Goal: Communication & Community: Answer question/provide support

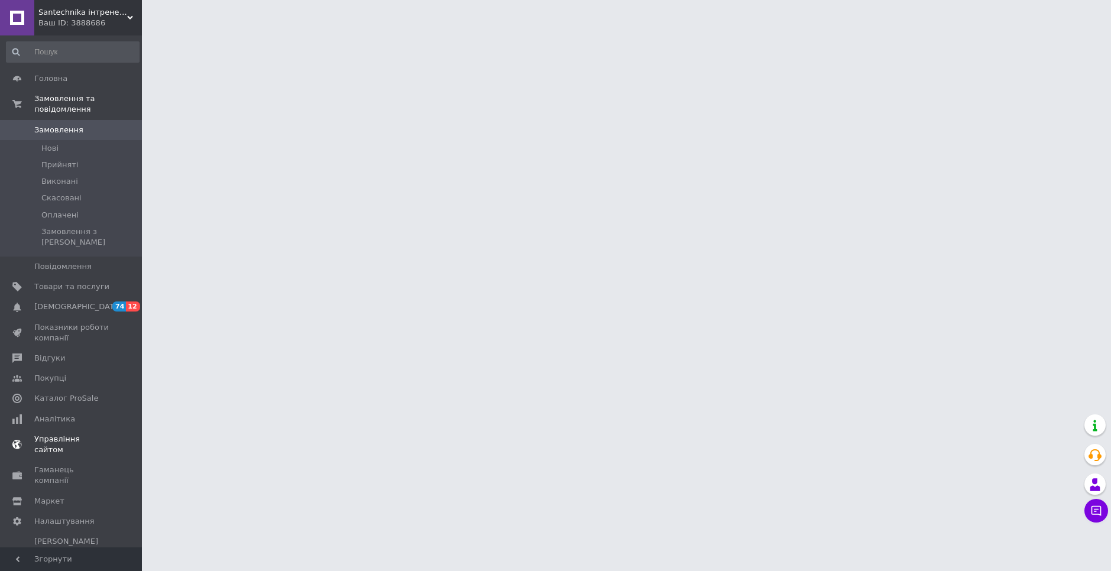
click at [83, 301] on span "[DEMOGRAPHIC_DATA]" at bounding box center [71, 306] width 75 height 11
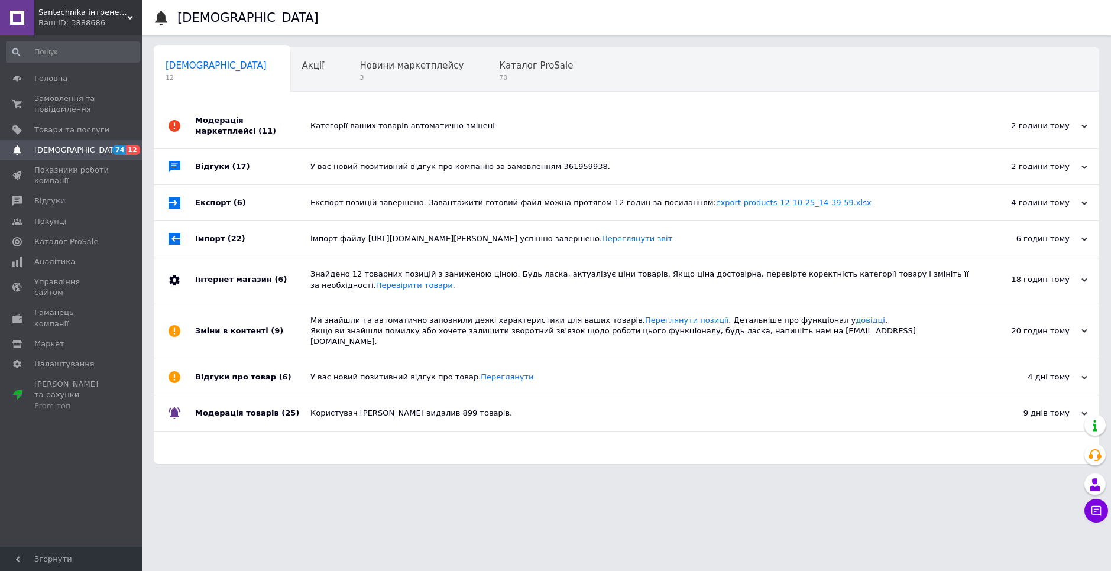
click at [92, 15] on span "Santechnika інтренет-магазин сантехнiки" at bounding box center [82, 12] width 89 height 11
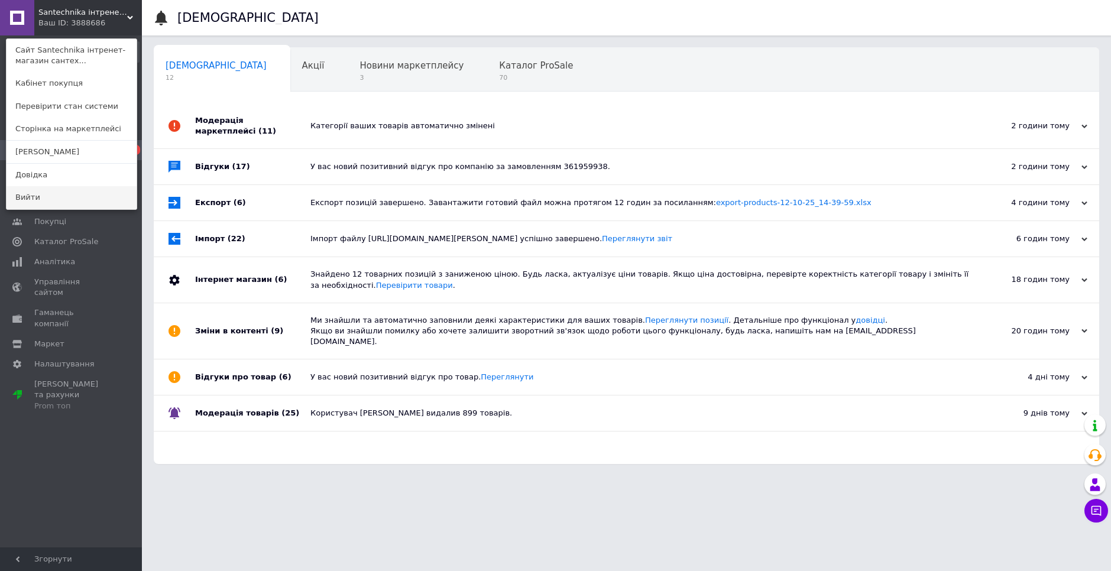
click at [32, 200] on link "Вийти" at bounding box center [72, 197] width 130 height 22
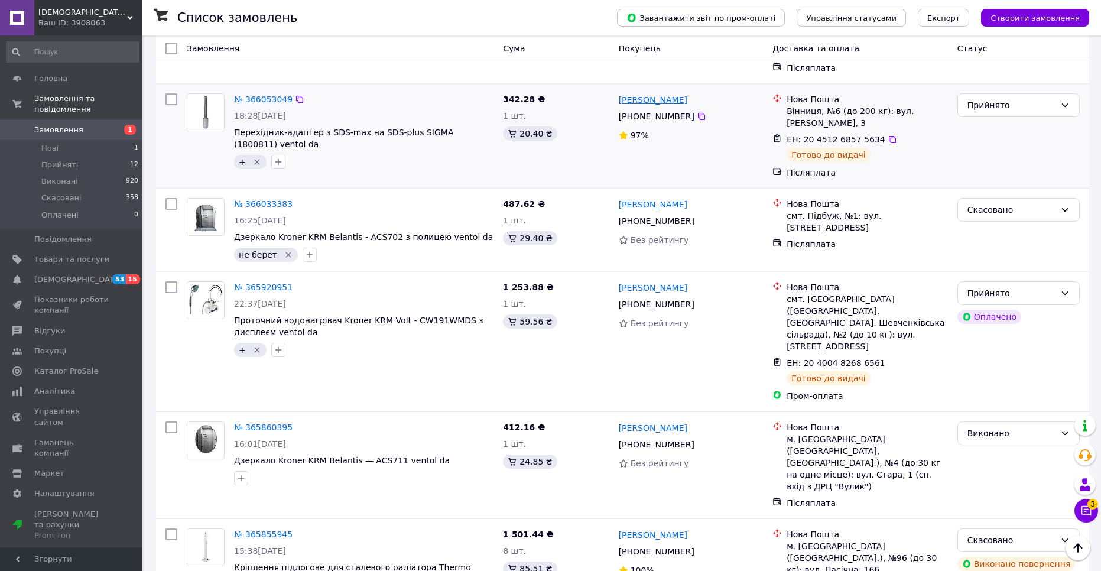
scroll to position [236, 0]
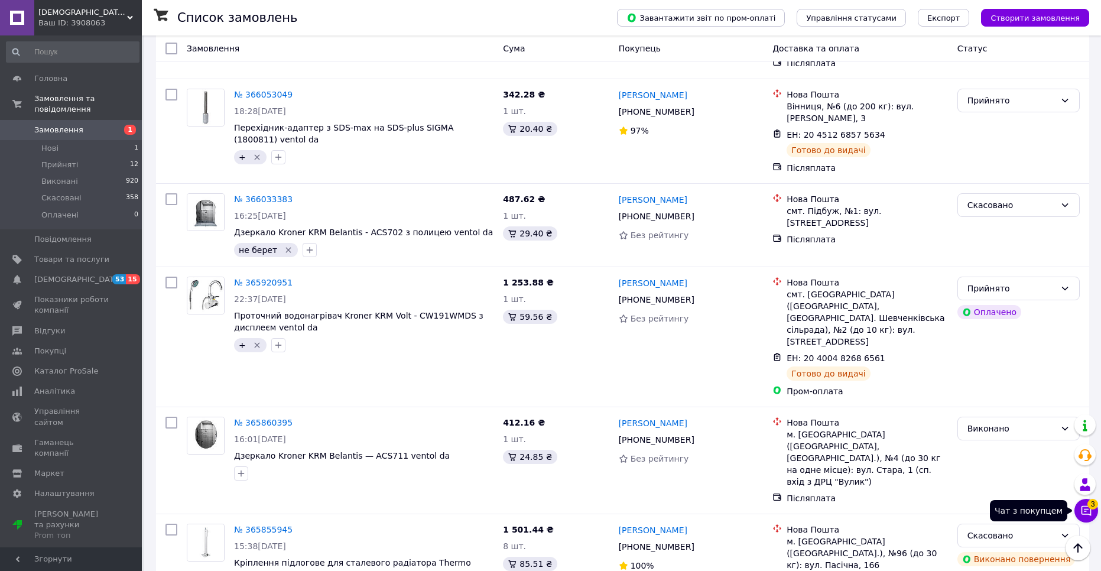
click at [1089, 511] on icon at bounding box center [1086, 511] width 12 height 12
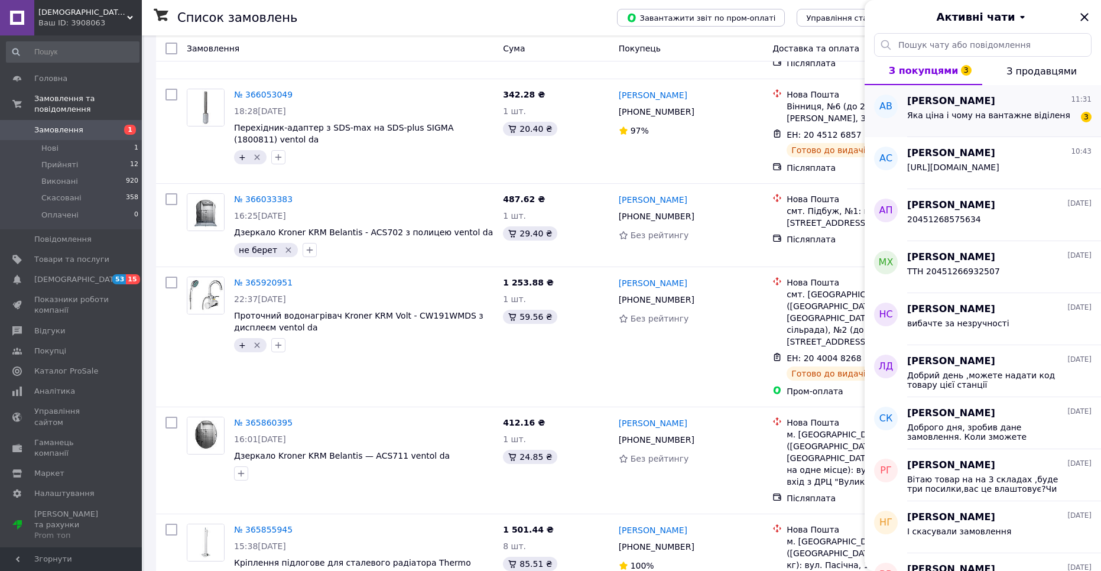
click at [1032, 128] on div "Аліна Водоп'ян 11:31 Яка ціна і чому на вантажне віділеня 3" at bounding box center [1004, 111] width 194 height 52
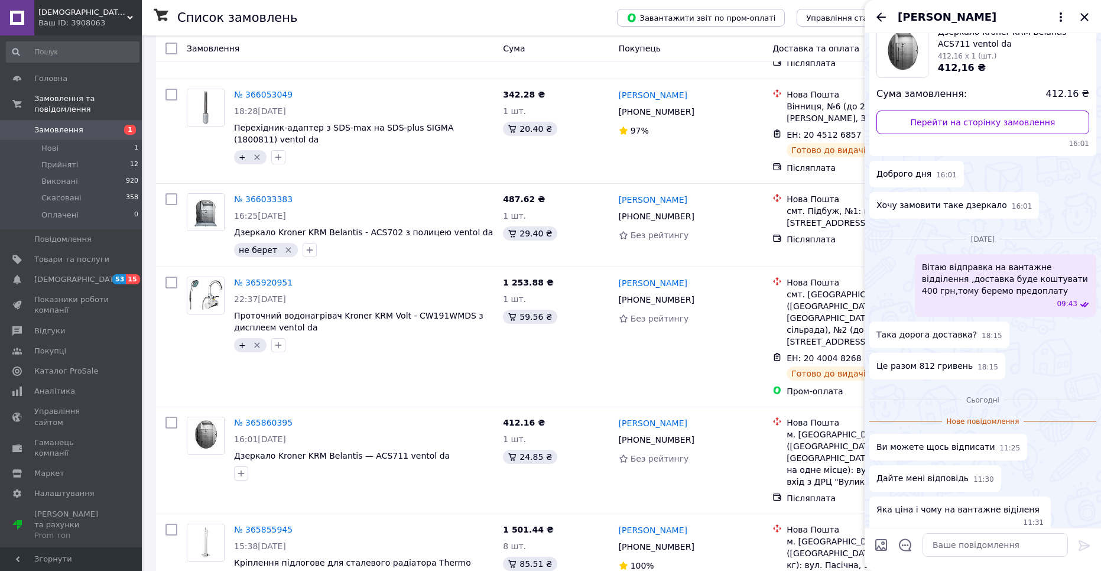
scroll to position [0, 0]
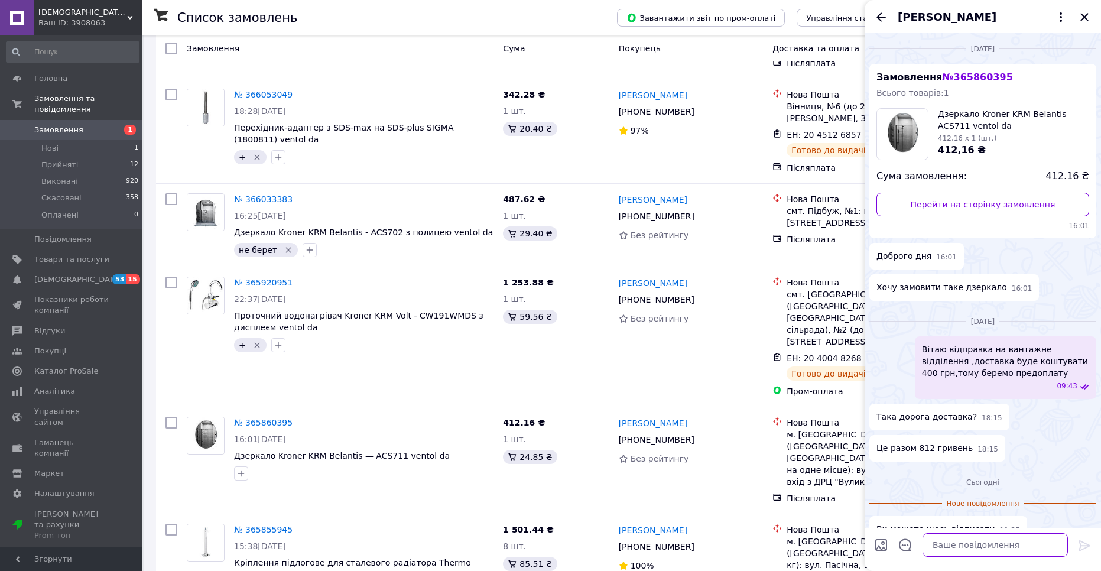
click at [991, 545] on textarea at bounding box center [995, 545] width 145 height 24
type textarea "D"
type textarea "Всі дзеркала у додатковому пакуванні від нової пошти обрештування, флет бокси"
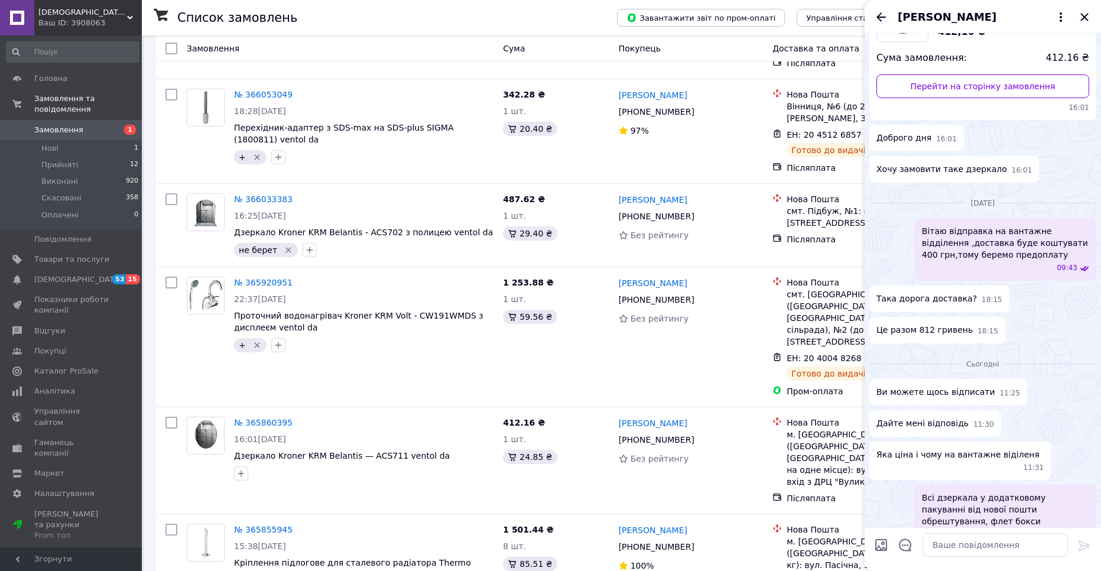
click at [884, 15] on icon "Назад" at bounding box center [881, 17] width 14 height 14
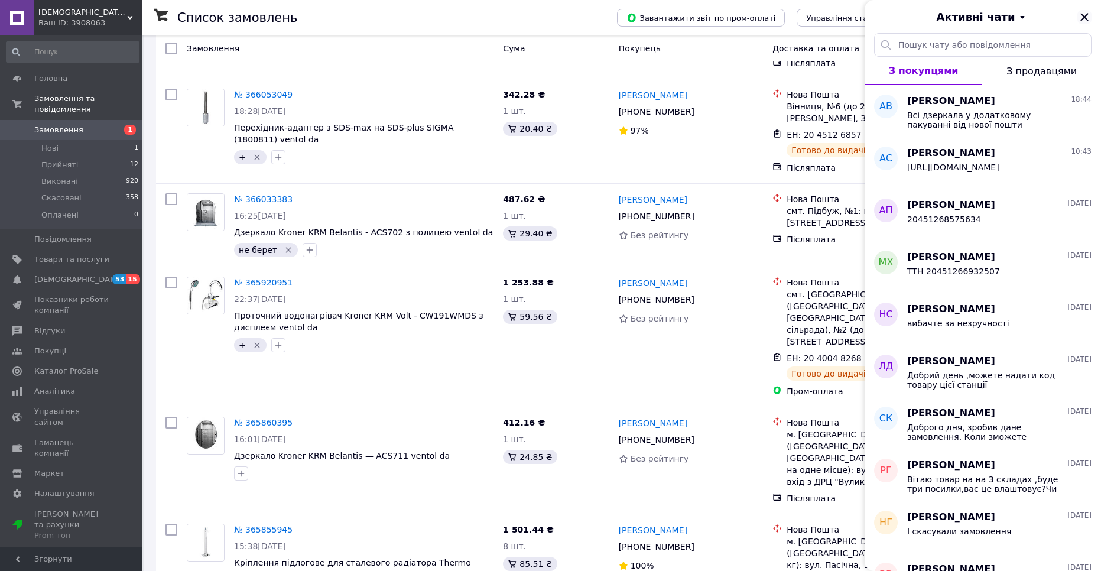
click at [1086, 21] on icon "Закрити" at bounding box center [1084, 17] width 14 height 14
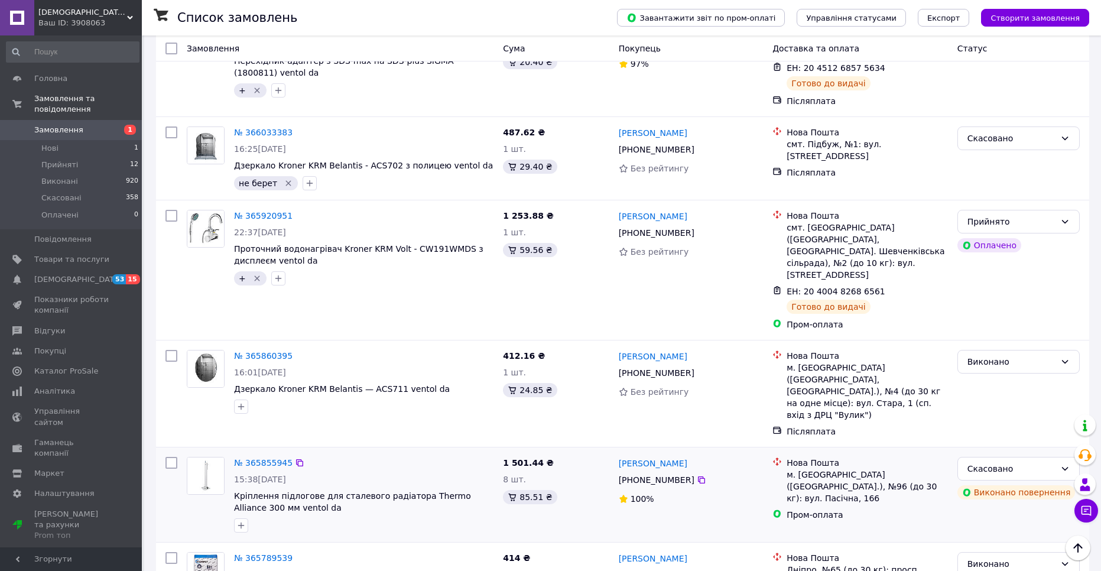
scroll to position [532, 0]
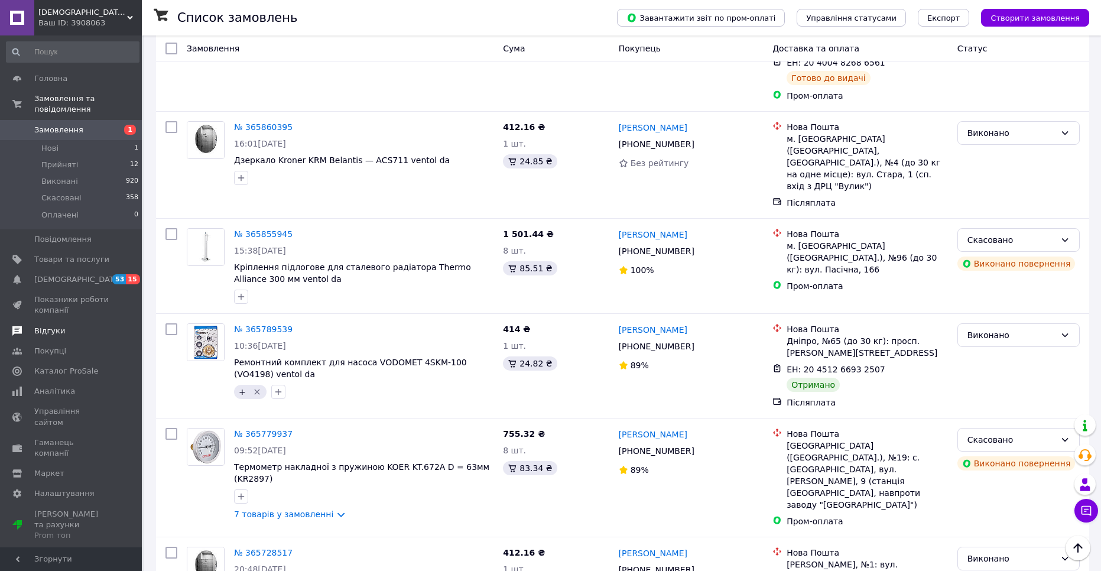
click at [40, 326] on span "Відгуки" at bounding box center [49, 331] width 31 height 11
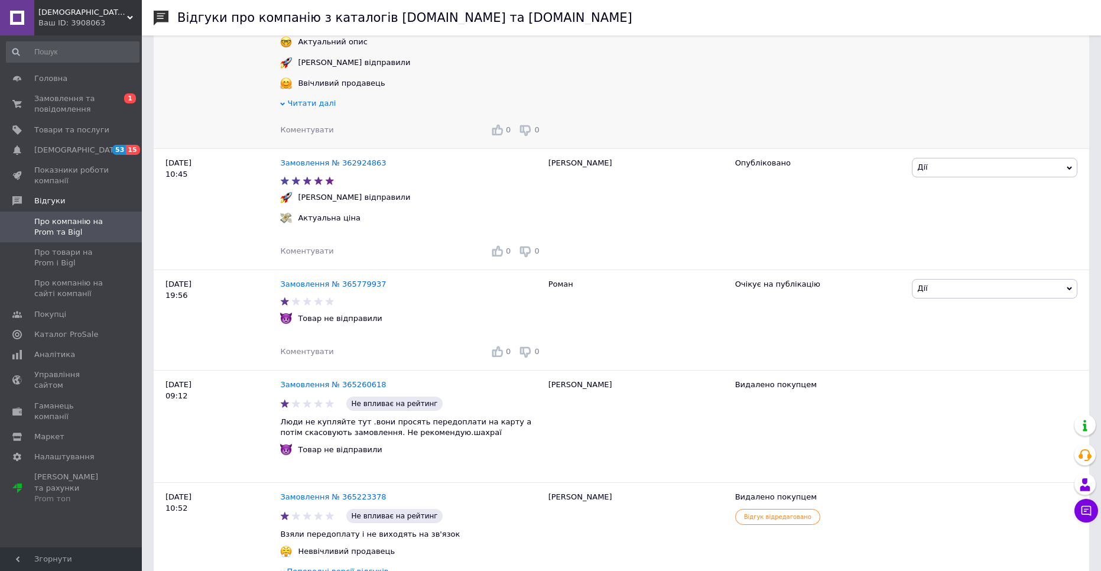
scroll to position [591, 0]
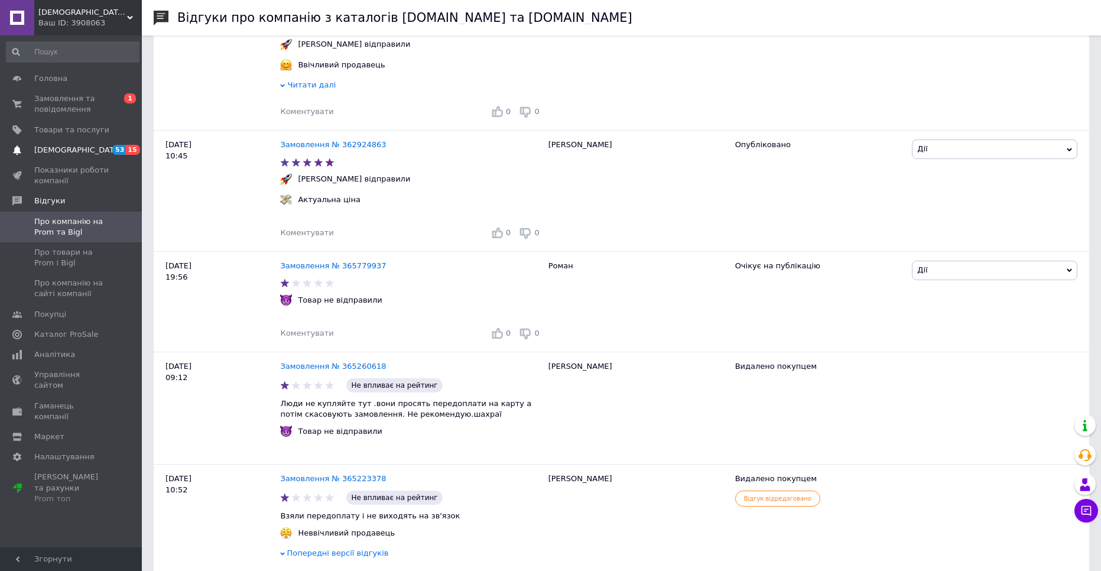
click at [66, 150] on span "[DEMOGRAPHIC_DATA]" at bounding box center [77, 150] width 87 height 11
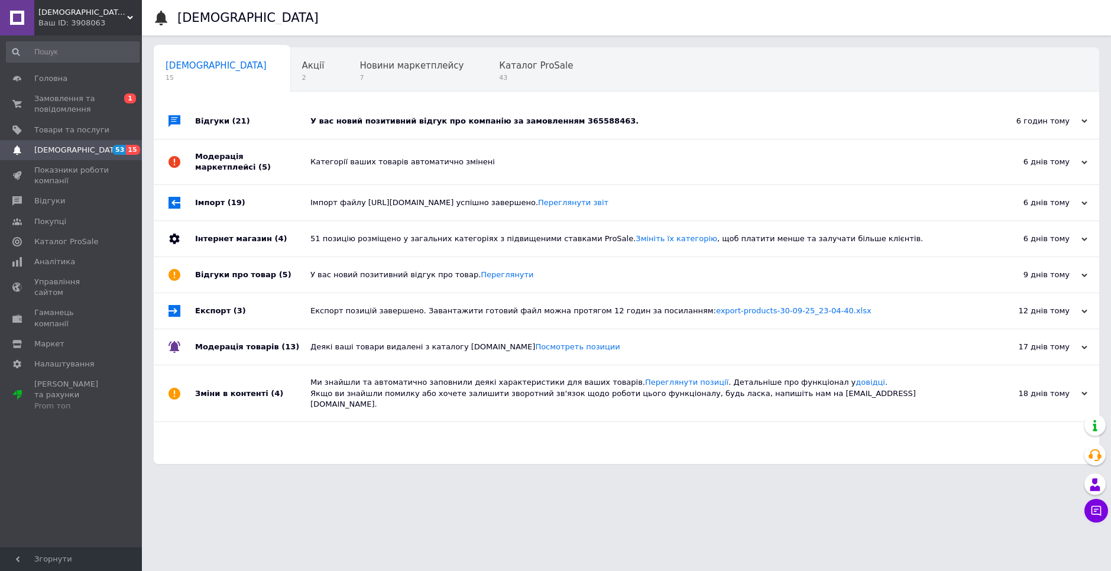
click at [119, 17] on span "Santechkiev сантехніка" at bounding box center [82, 12] width 89 height 11
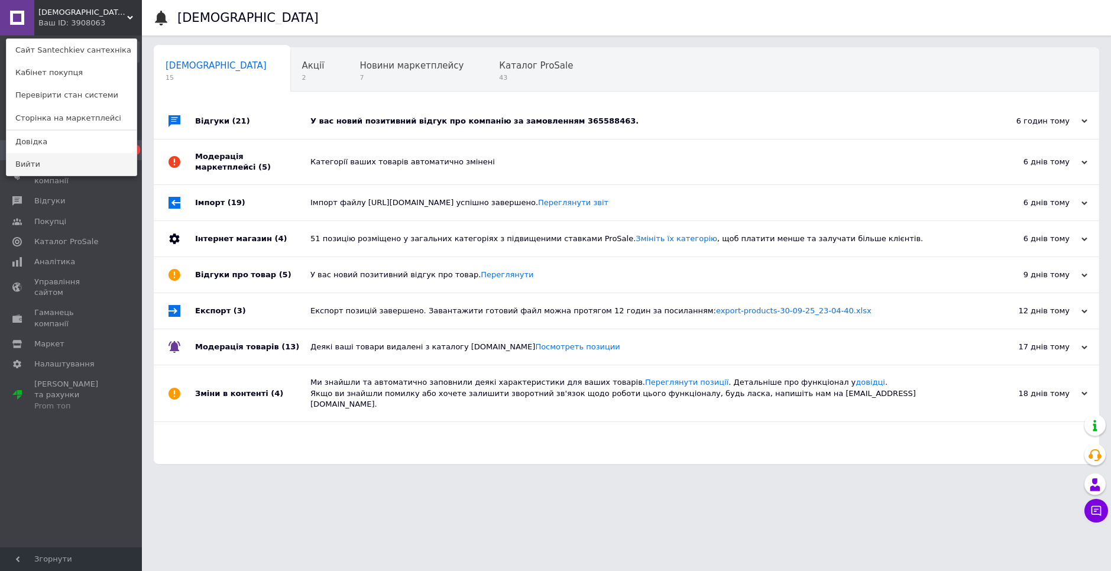
click at [56, 161] on link "Вийти" at bounding box center [72, 164] width 130 height 22
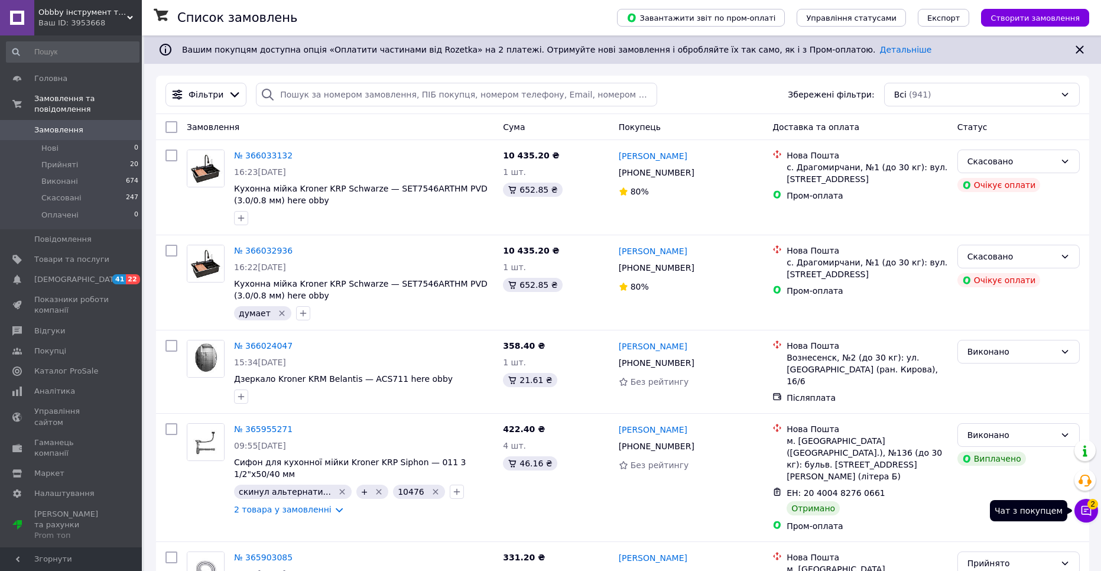
click at [1095, 515] on button "Чат з покупцем 2" at bounding box center [1087, 511] width 24 height 24
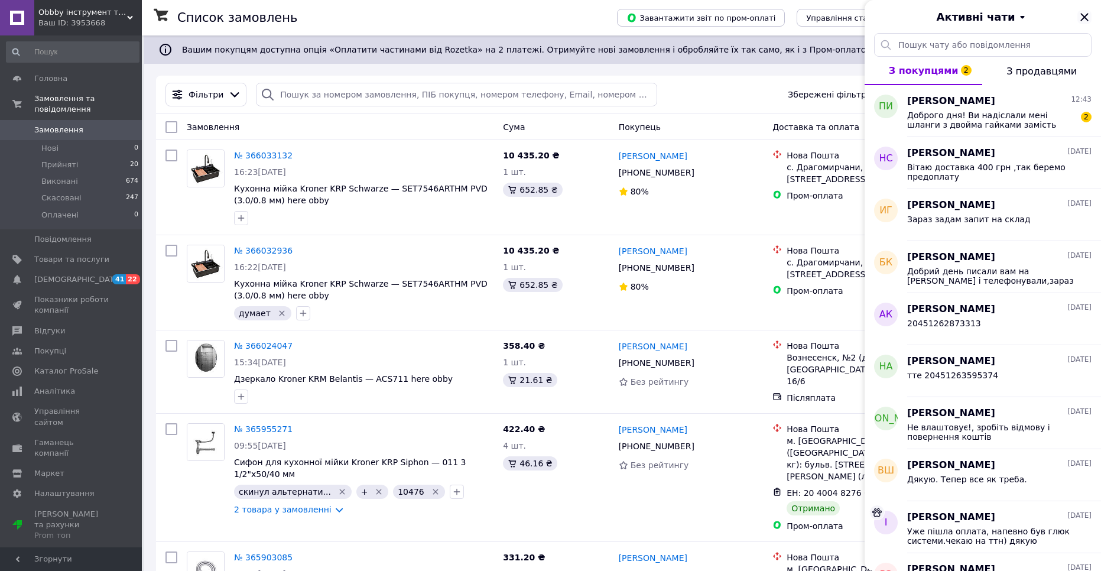
click at [1086, 15] on icon "Закрити" at bounding box center [1084, 17] width 8 height 8
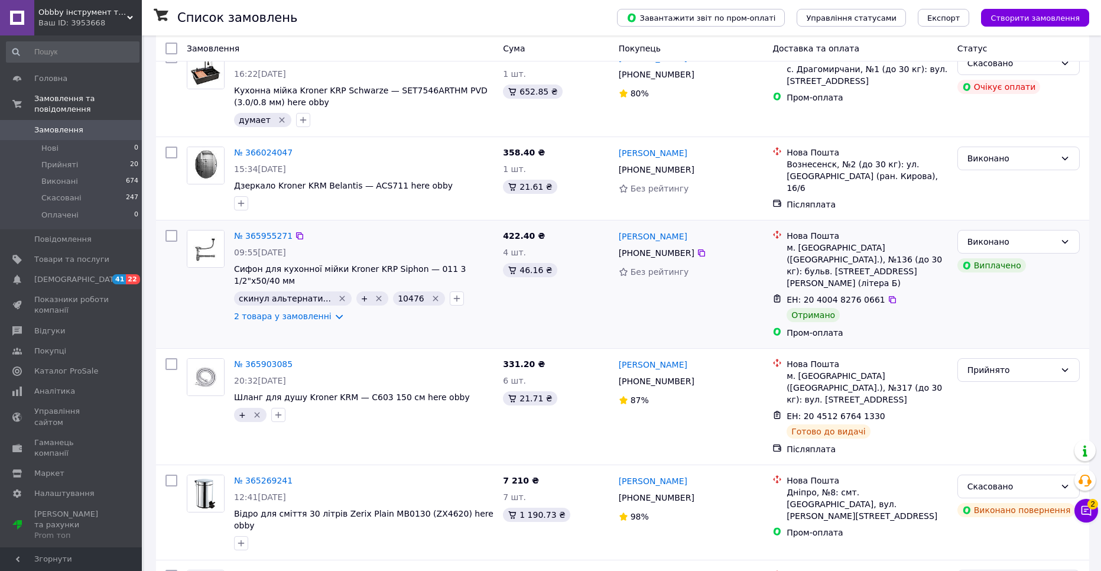
scroll to position [236, 0]
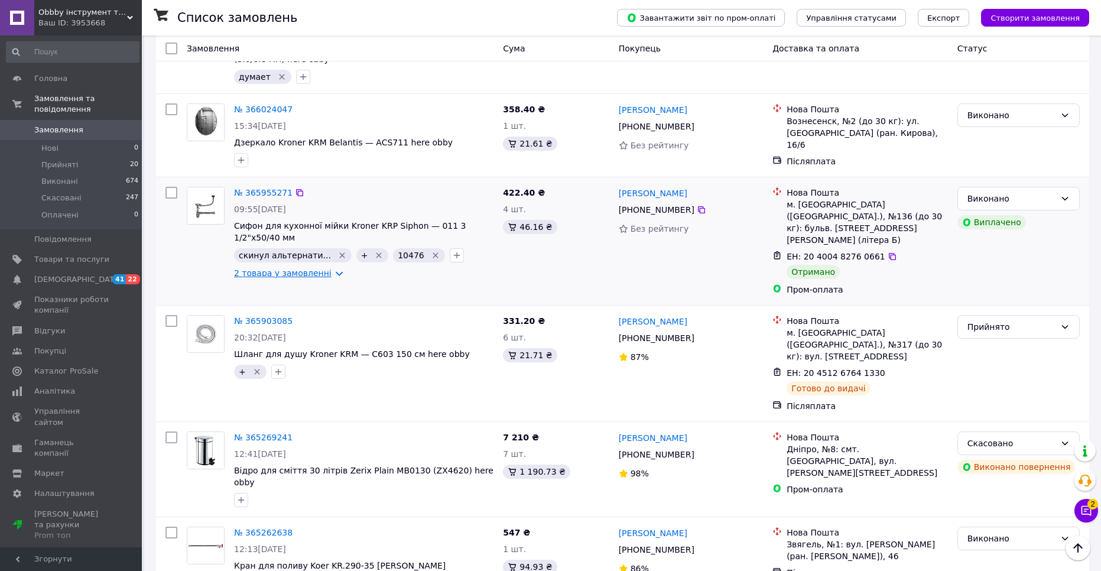
click at [301, 274] on link "2 товара у замовленні" at bounding box center [283, 272] width 98 height 9
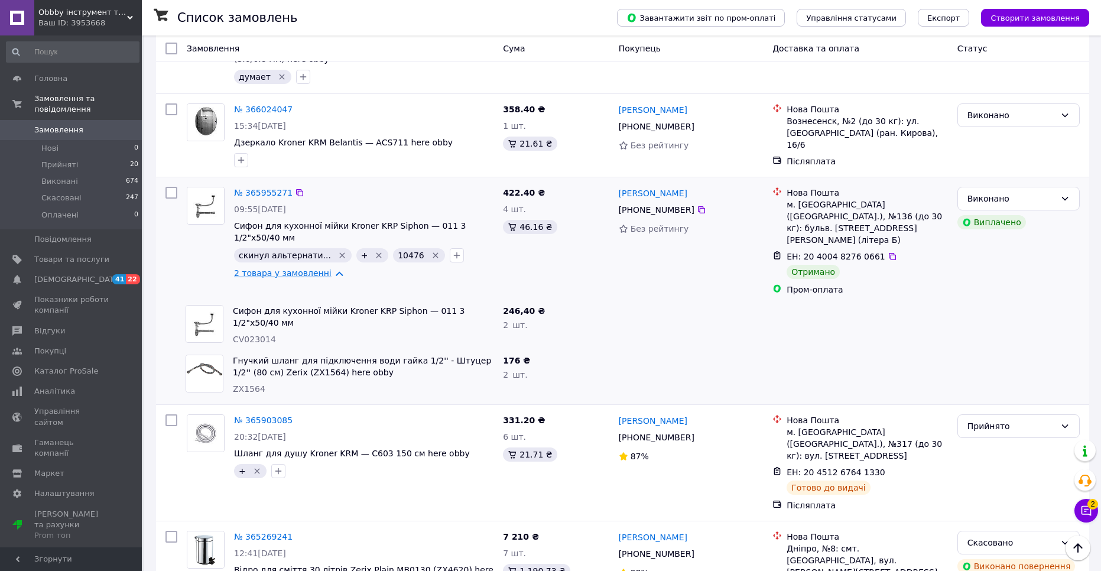
click at [301, 274] on link "2 товара у замовленні" at bounding box center [283, 272] width 98 height 9
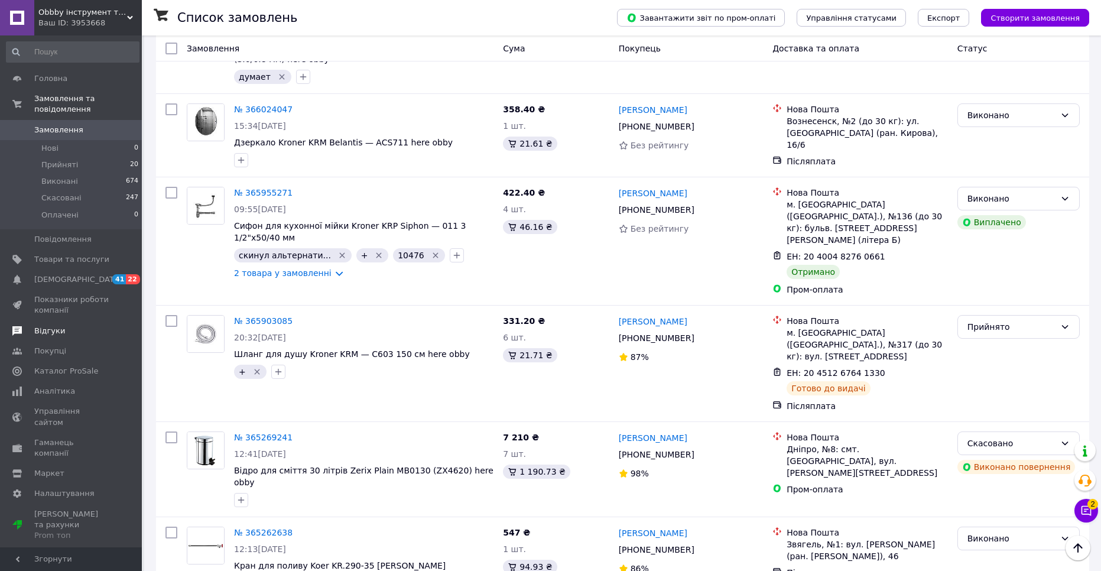
click at [80, 326] on span "Відгуки" at bounding box center [71, 331] width 75 height 11
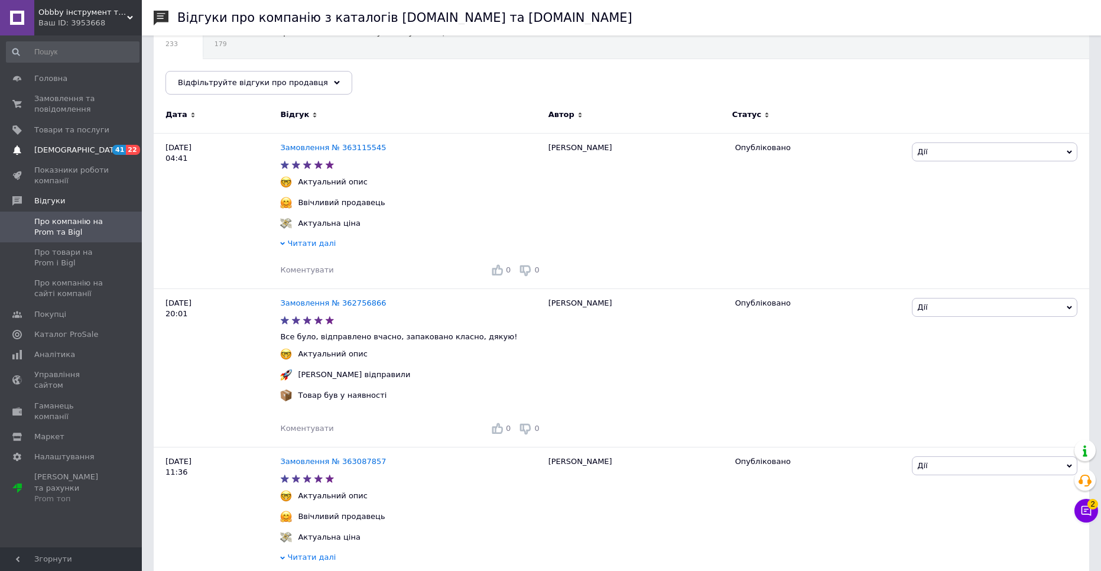
scroll to position [118, 0]
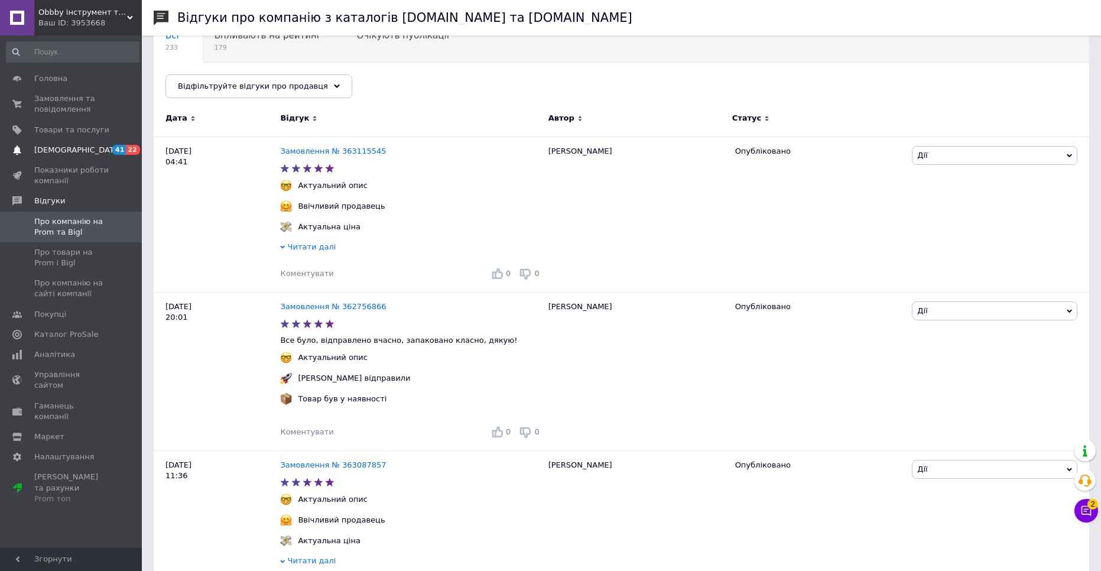
click at [67, 149] on span "[DEMOGRAPHIC_DATA]" at bounding box center [77, 150] width 87 height 11
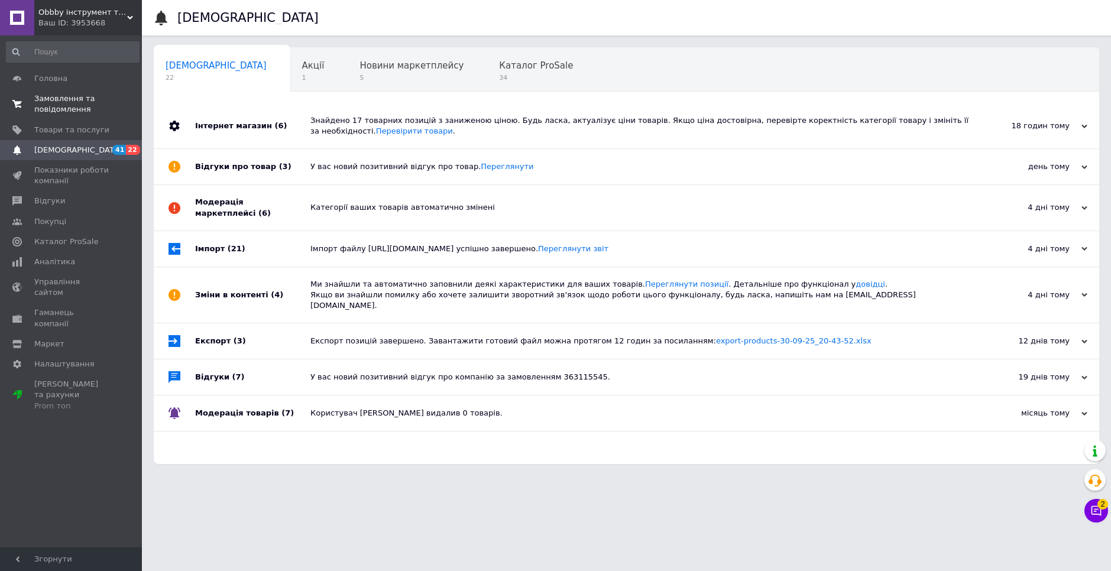
click at [71, 102] on span "Замовлення та повідомлення" at bounding box center [71, 103] width 75 height 21
